Goal: Use online tool/utility

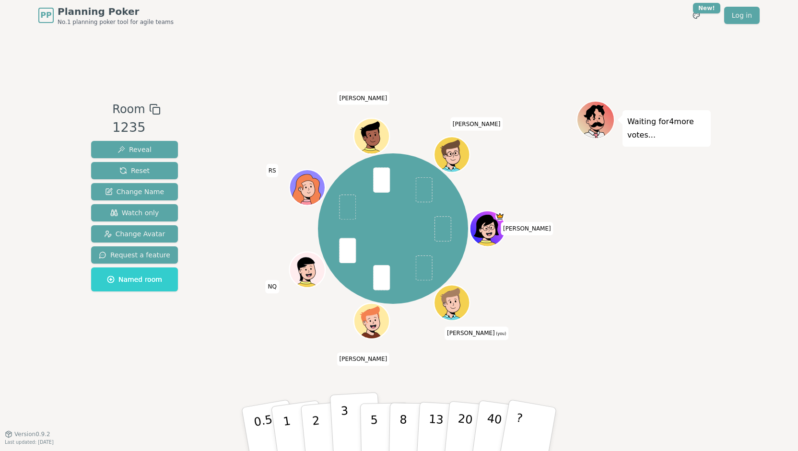
click at [345, 421] on p "3" at bounding box center [345, 430] width 11 height 52
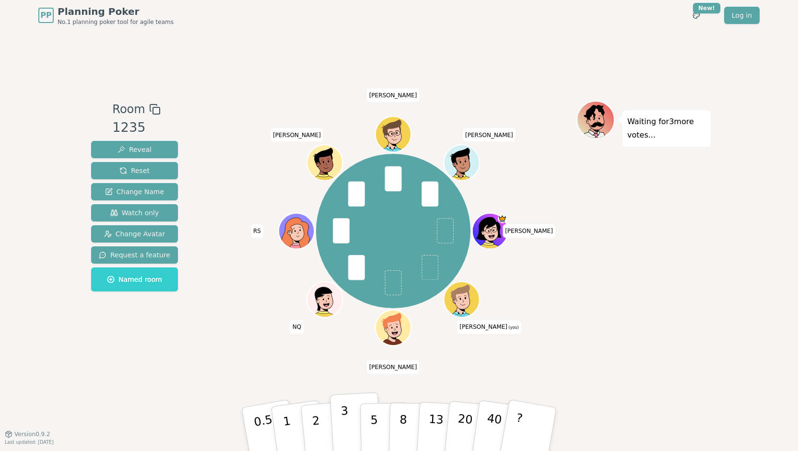
click at [347, 425] on button "3" at bounding box center [356, 429] width 52 height 75
click at [289, 423] on button "1" at bounding box center [297, 430] width 57 height 78
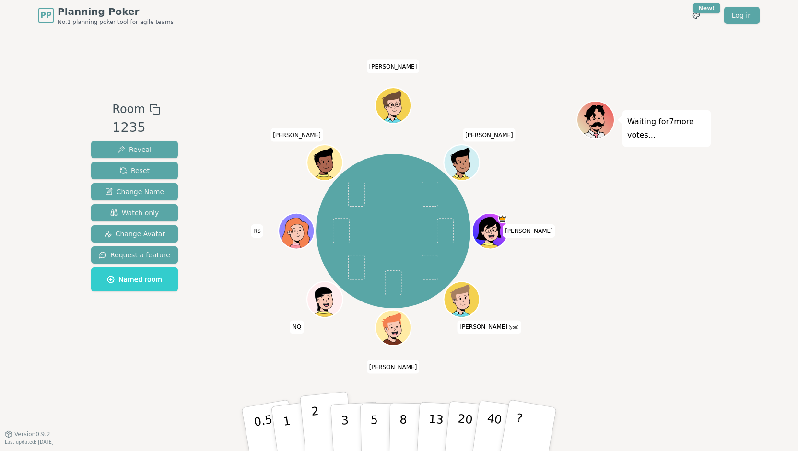
click at [320, 415] on button "2" at bounding box center [327, 430] width 55 height 76
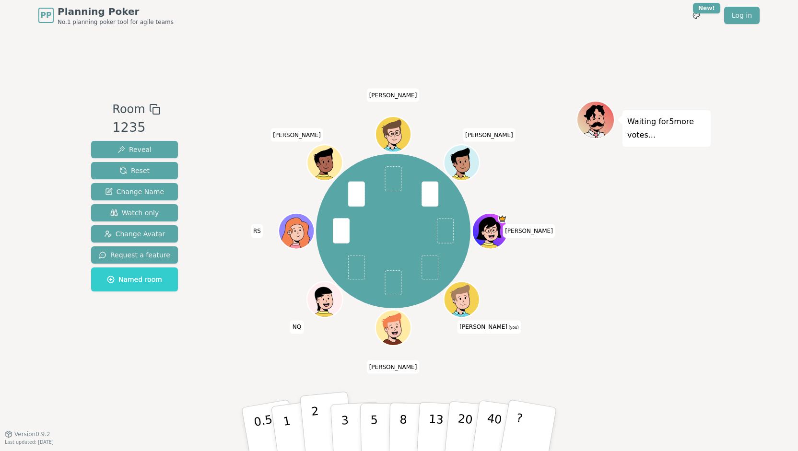
drag, startPoint x: 320, startPoint y: 436, endPoint x: 337, endPoint y: 401, distance: 39.0
click at [320, 436] on button "2" at bounding box center [327, 430] width 55 height 76
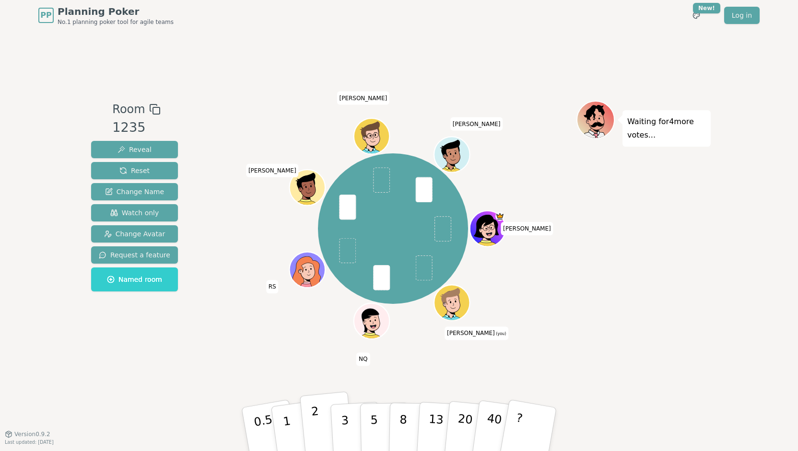
click at [322, 430] on button "2" at bounding box center [327, 430] width 55 height 76
click at [321, 423] on button "2" at bounding box center [327, 430] width 55 height 76
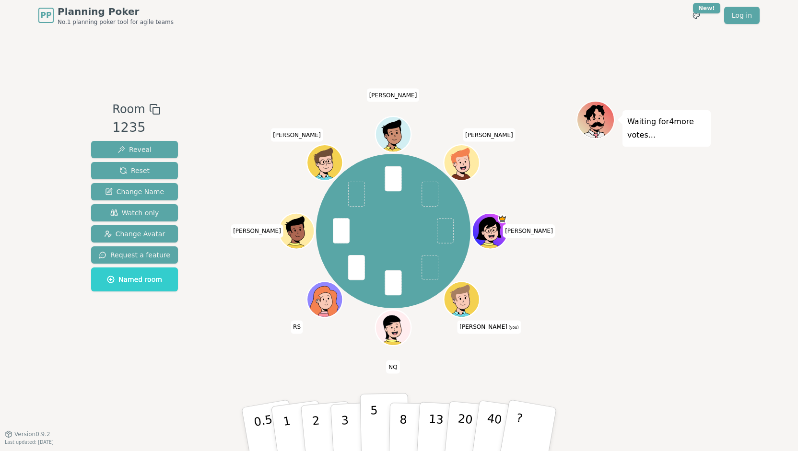
drag, startPoint x: 364, startPoint y: 426, endPoint x: 365, endPoint y: 402, distance: 24.5
click at [364, 426] on button "5" at bounding box center [384, 429] width 49 height 73
click at [349, 427] on button "3" at bounding box center [356, 429] width 52 height 75
drag, startPoint x: 324, startPoint y: 424, endPoint x: 337, endPoint y: 398, distance: 28.9
click at [324, 424] on button "2" at bounding box center [327, 430] width 55 height 76
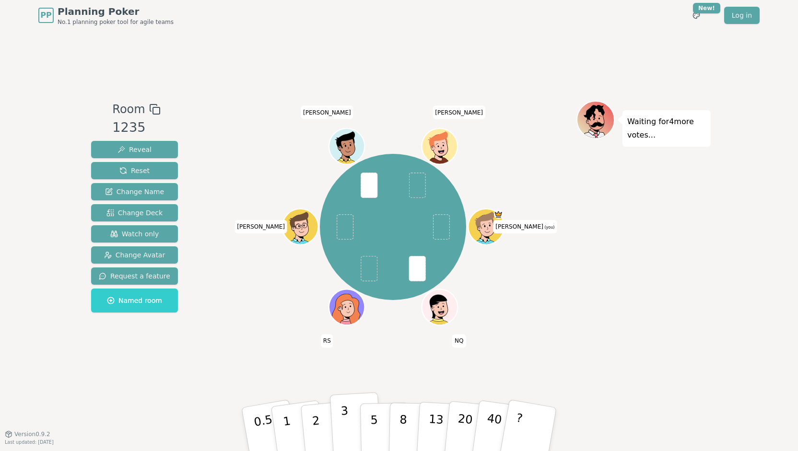
click at [346, 415] on p "3" at bounding box center [345, 430] width 11 height 52
